Goal: Information Seeking & Learning: Check status

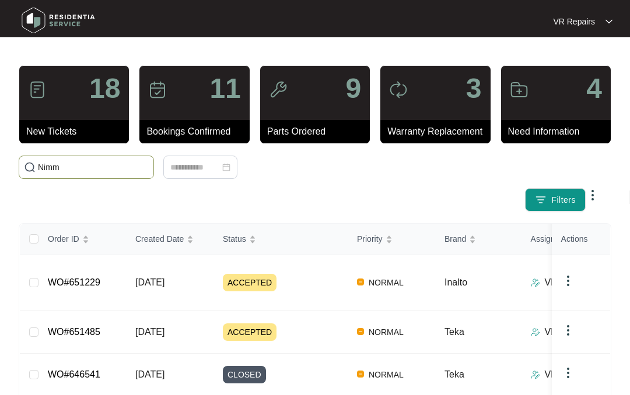
type input "[PERSON_NAME]"
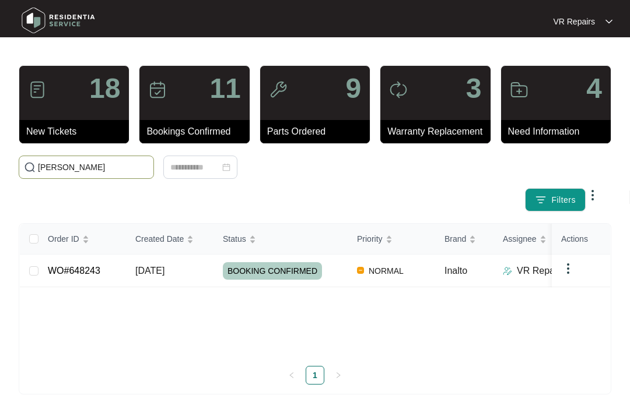
click at [100, 276] on link "WO#648243" at bounding box center [74, 271] width 52 height 10
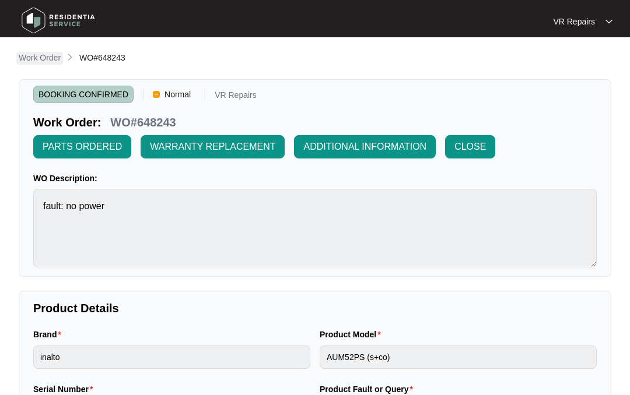
click at [41, 54] on p "Work Order" at bounding box center [40, 58] width 42 height 12
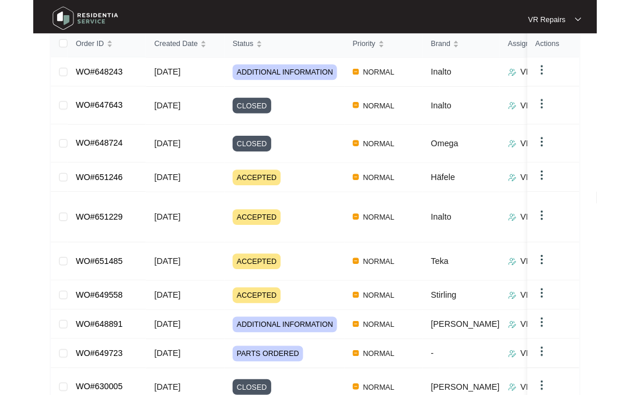
scroll to position [190, 0]
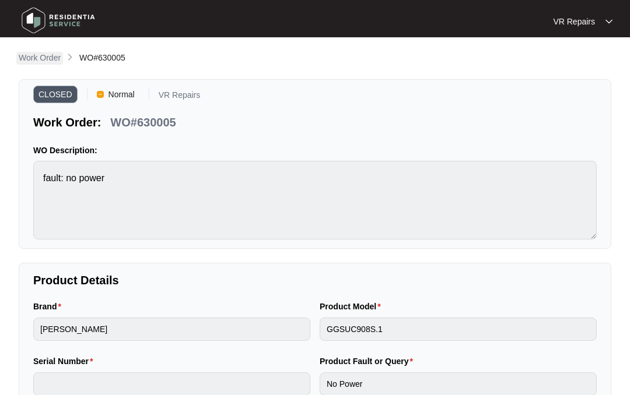
click at [34, 54] on p "Work Order" at bounding box center [40, 58] width 42 height 12
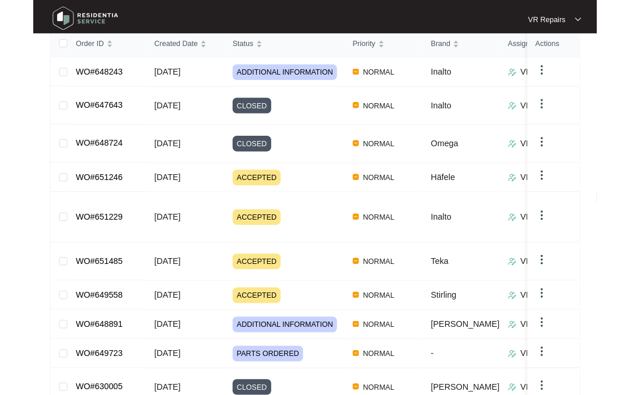
scroll to position [237, 0]
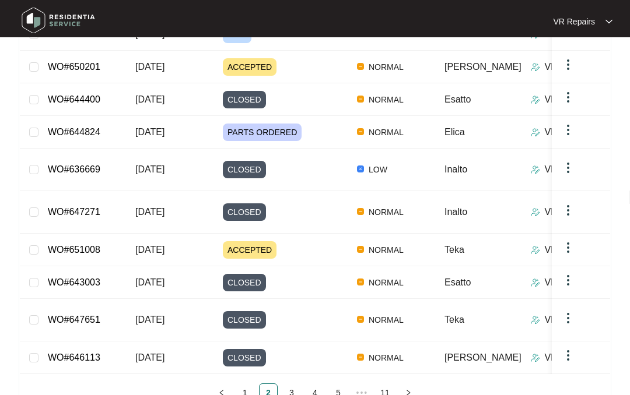
click at [93, 27] on img at bounding box center [58, 20] width 82 height 35
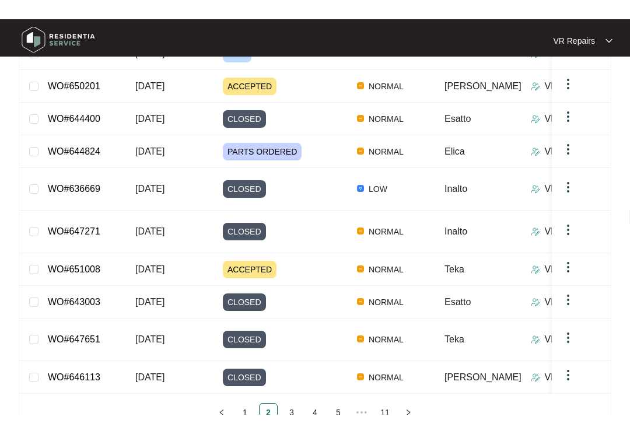
scroll to position [0, 0]
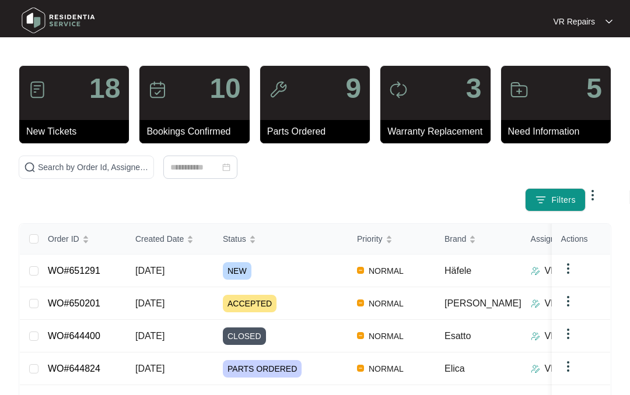
click at [97, 274] on link "WO#651291" at bounding box center [74, 271] width 52 height 10
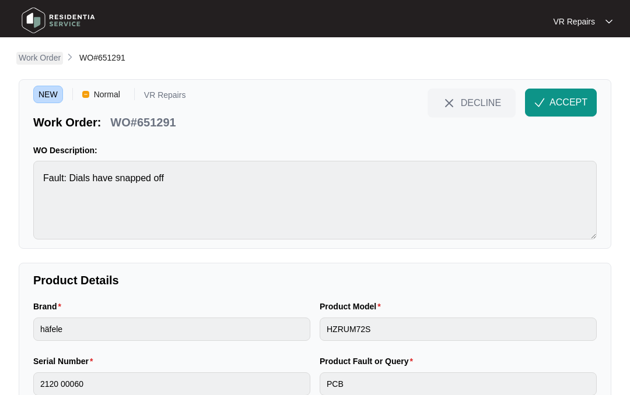
click at [47, 61] on p "Work Order" at bounding box center [40, 58] width 42 height 12
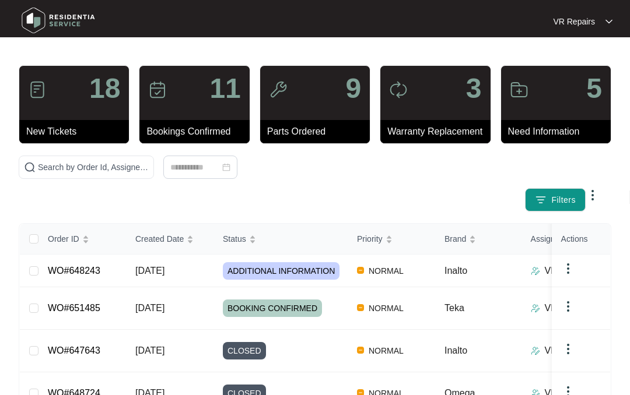
click at [261, 212] on div "Filters" at bounding box center [309, 199] width 581 height 23
click at [275, 179] on div at bounding box center [200, 167] width 363 height 23
click at [170, 288] on td "[DATE]" at bounding box center [169, 271] width 87 height 33
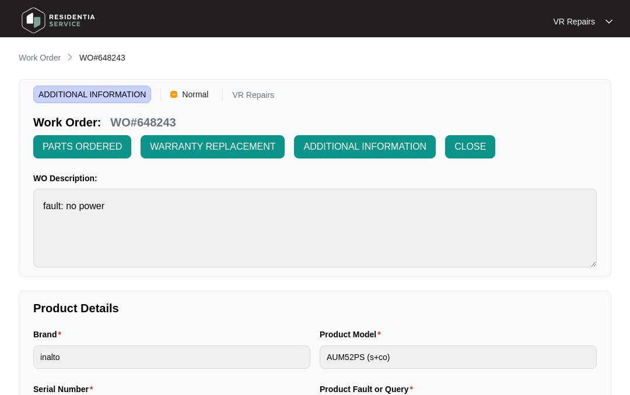
click at [41, 53] on p "Work Order" at bounding box center [40, 58] width 42 height 12
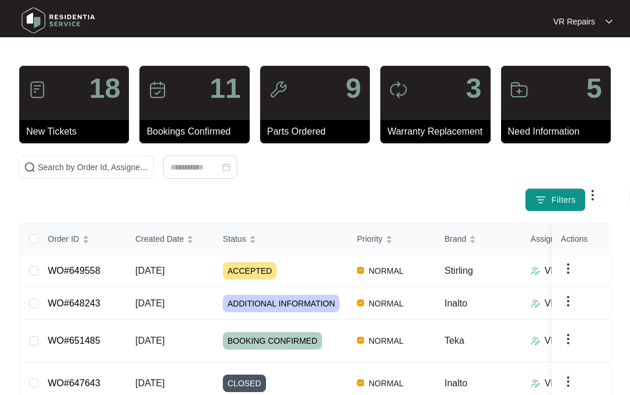
click at [586, 202] on img at bounding box center [593, 195] width 14 height 14
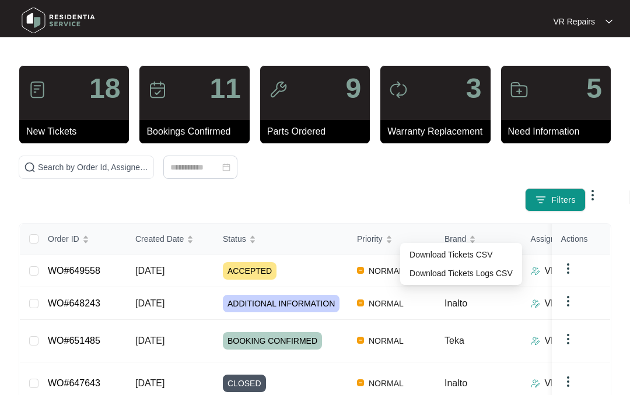
click at [586, 202] on img at bounding box center [593, 195] width 14 height 14
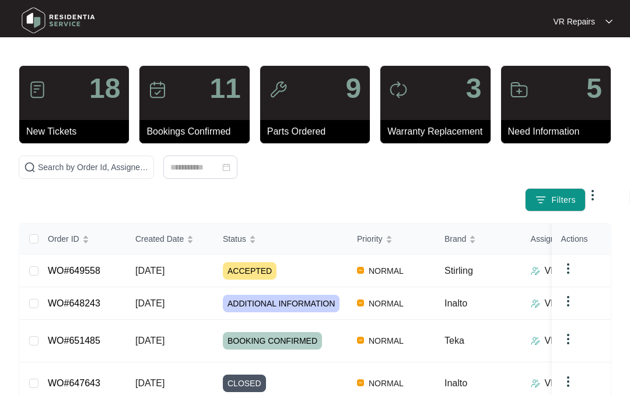
click at [527, 175] on html "VR Repairs VR Repairs 18 New Tickets 11 Bookings Confirmed 9 Parts Ordered 3 Wa…" at bounding box center [315, 351] width 630 height 702
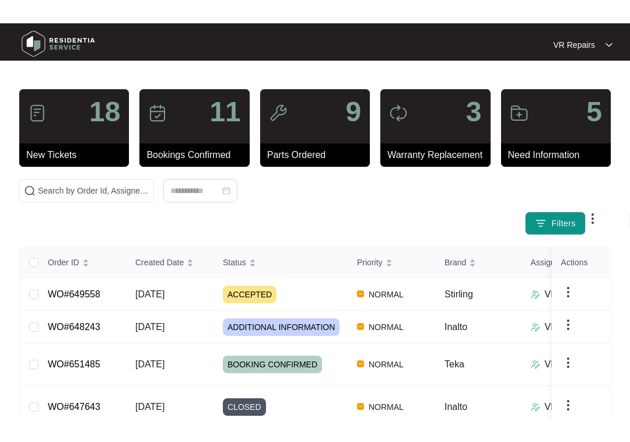
scroll to position [41, 0]
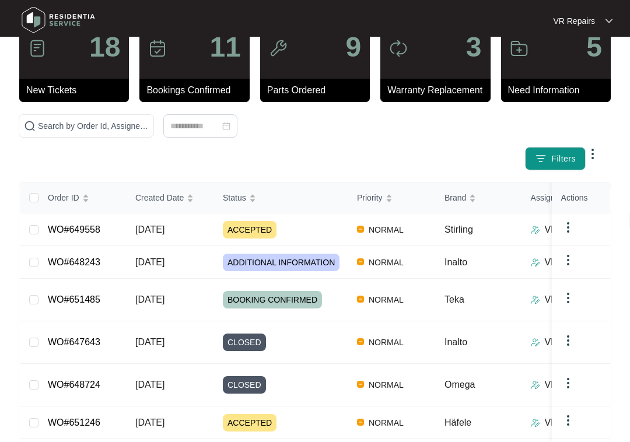
click at [98, 225] on link "WO#649558" at bounding box center [74, 230] width 52 height 10
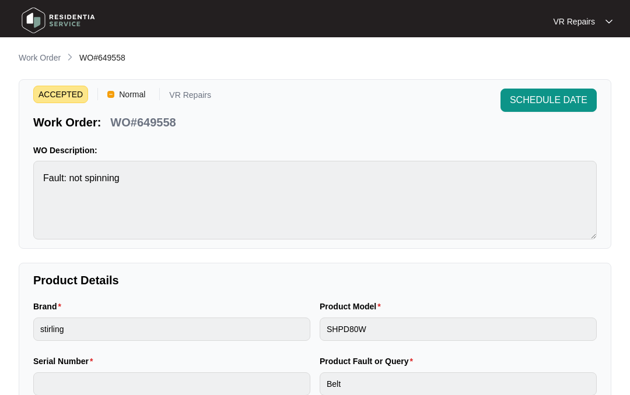
click at [47, 61] on p "Work Order" at bounding box center [40, 58] width 42 height 12
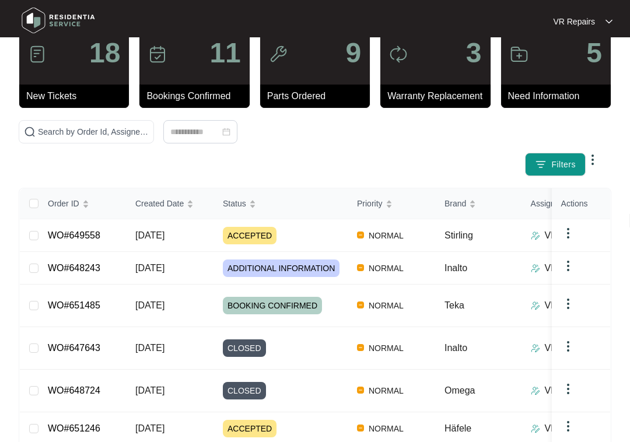
scroll to position [38, 0]
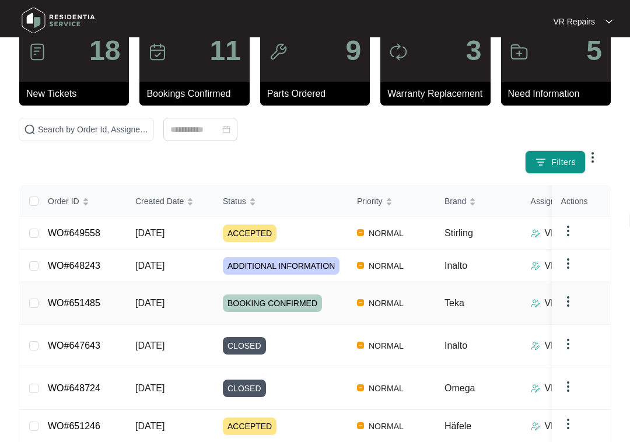
click at [99, 298] on link "WO#651485" at bounding box center [74, 303] width 52 height 10
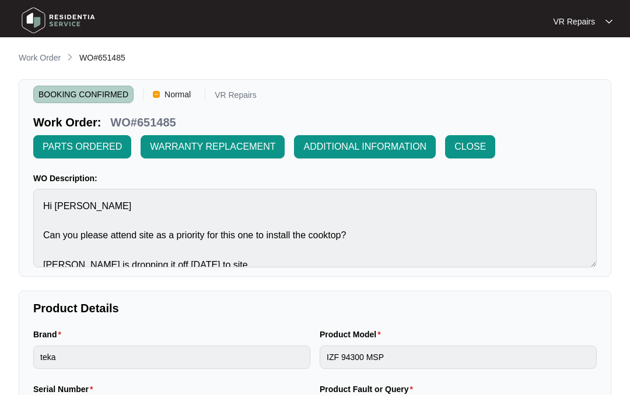
click at [42, 53] on p "Work Order" at bounding box center [40, 58] width 42 height 12
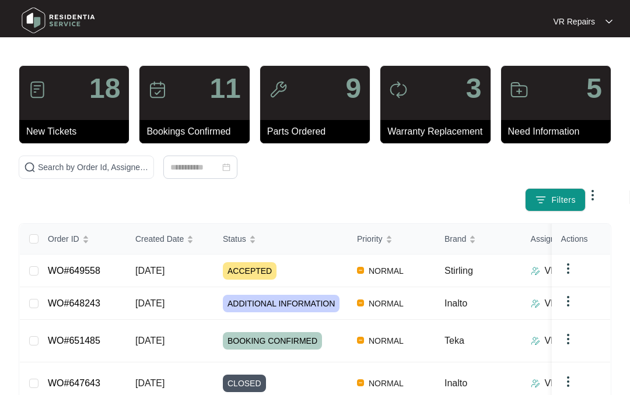
click at [100, 270] on link "WO#649558" at bounding box center [74, 271] width 52 height 10
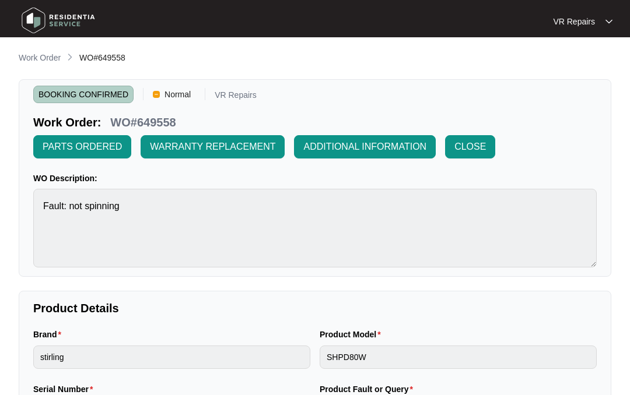
click at [43, 58] on p "Work Order" at bounding box center [40, 58] width 42 height 12
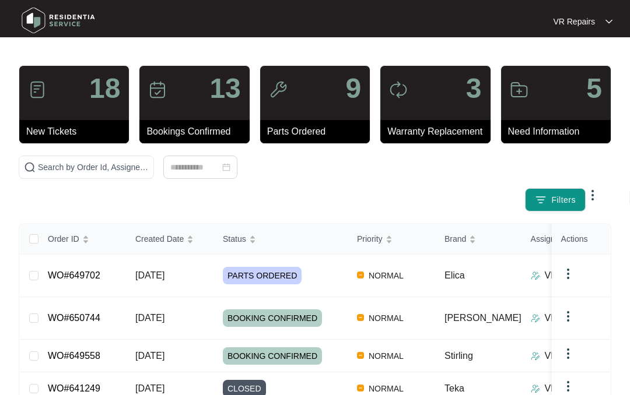
click at [289, 212] on div "Filters" at bounding box center [315, 184] width 602 height 56
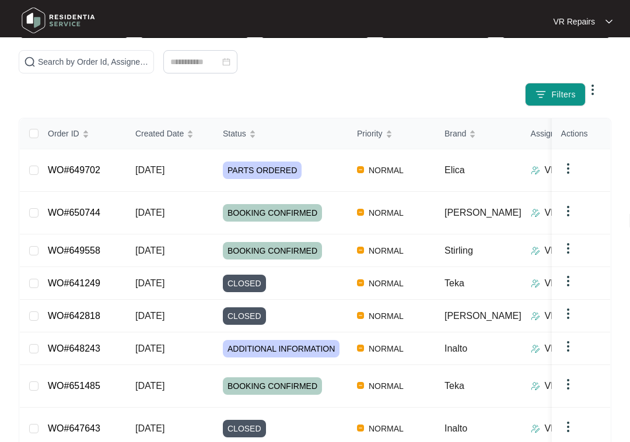
scroll to position [107, 0]
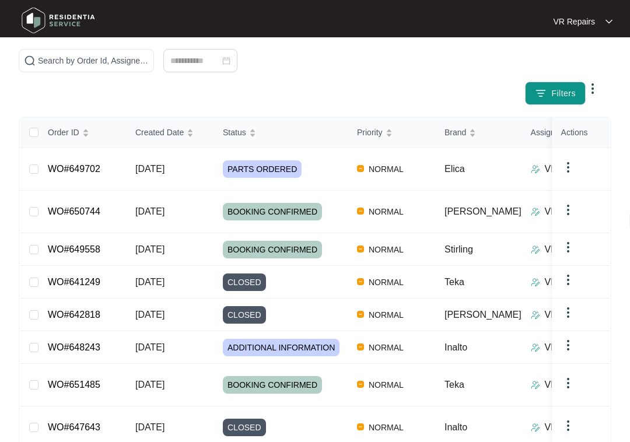
click at [93, 164] on link "WO#649702" at bounding box center [74, 169] width 52 height 10
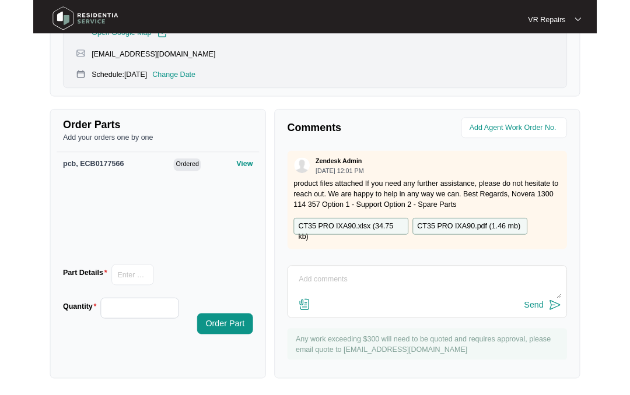
scroll to position [566, 0]
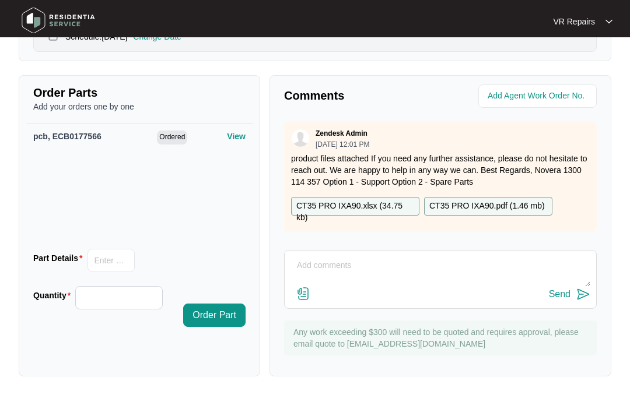
click at [477, 163] on p "product files attached If you need any further assistance, please do not hesita…" at bounding box center [440, 170] width 299 height 35
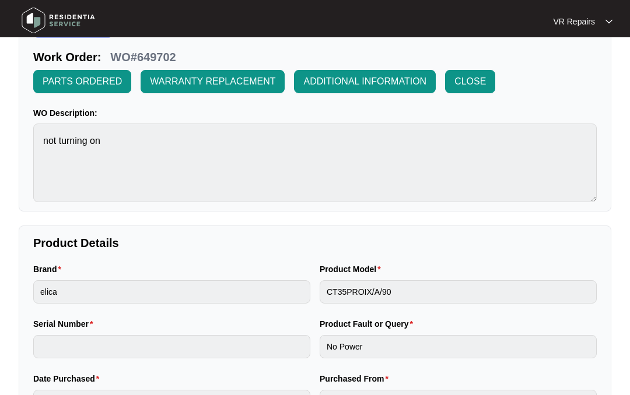
scroll to position [0, 0]
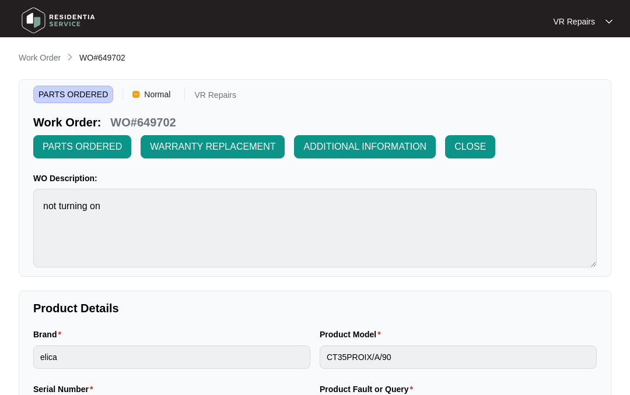
click at [50, 55] on p "Work Order" at bounding box center [40, 58] width 42 height 12
